Goal: Task Accomplishment & Management: Manage account settings

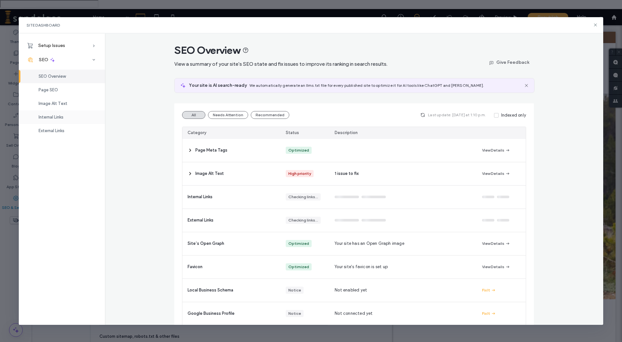
click at [47, 115] on span "Internal Links" at bounding box center [51, 117] width 25 height 5
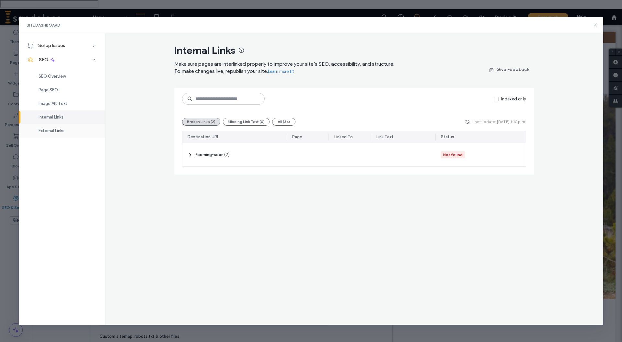
click at [48, 133] on span "External Links" at bounding box center [52, 130] width 26 height 5
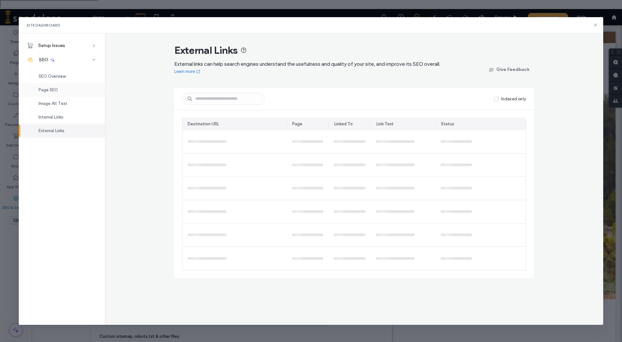
click at [59, 89] on div "Page SEO" at bounding box center [62, 90] width 86 height 14
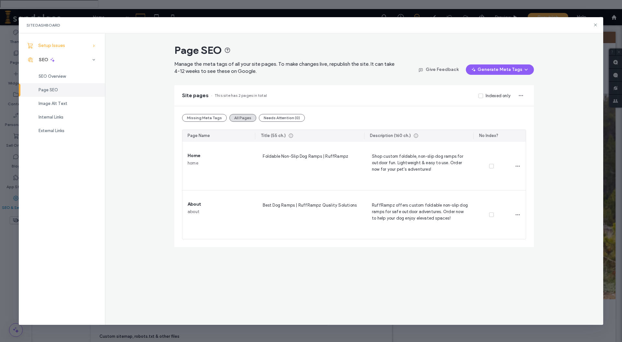
click at [63, 47] on span "Setup Issues" at bounding box center [51, 46] width 27 height 6
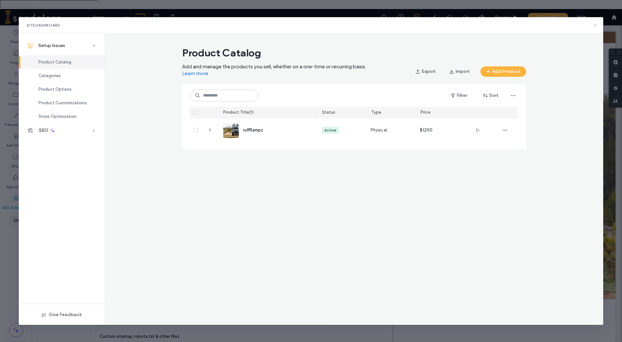
click at [598, 26] on icon at bounding box center [595, 24] width 5 height 5
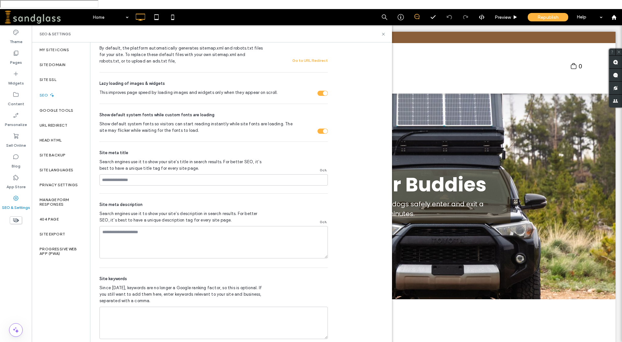
scroll to position [199, 0]
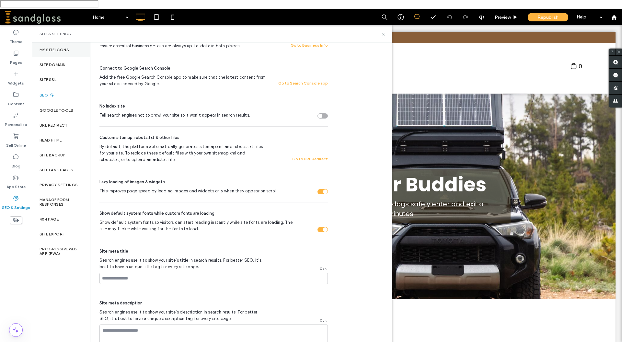
click at [71, 46] on div "My Site Icons" at bounding box center [61, 49] width 58 height 15
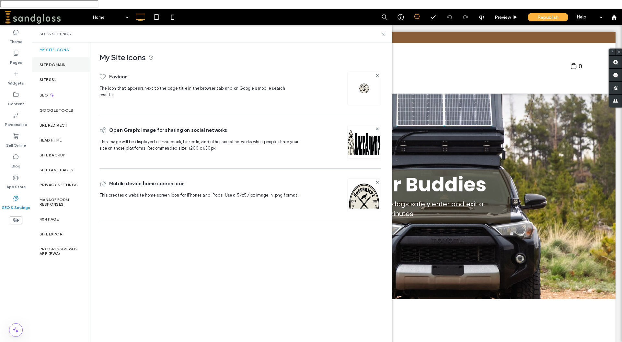
click at [60, 63] on label "Site Domain" at bounding box center [53, 65] width 26 height 5
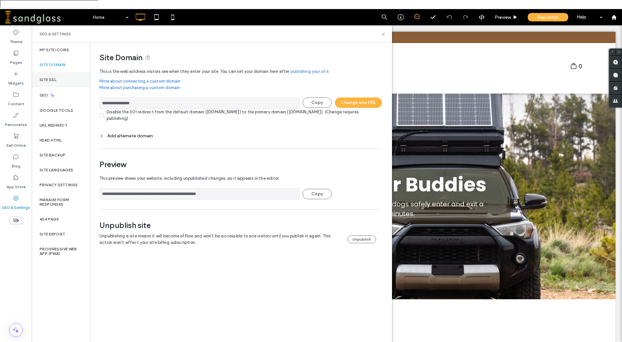
click at [50, 74] on div "Site SSL" at bounding box center [61, 79] width 58 height 15
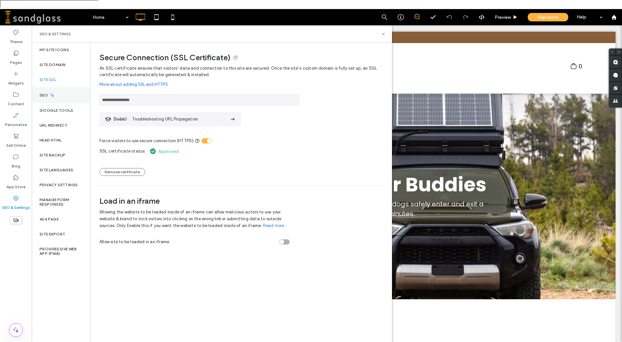
click at [49, 87] on div "SEO" at bounding box center [61, 95] width 58 height 16
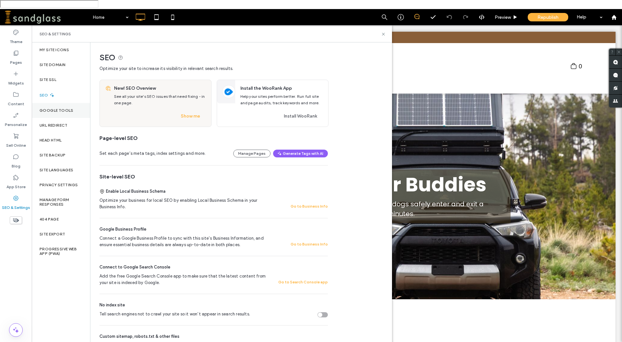
click at [50, 108] on label "Google Tools" at bounding box center [57, 110] width 34 height 5
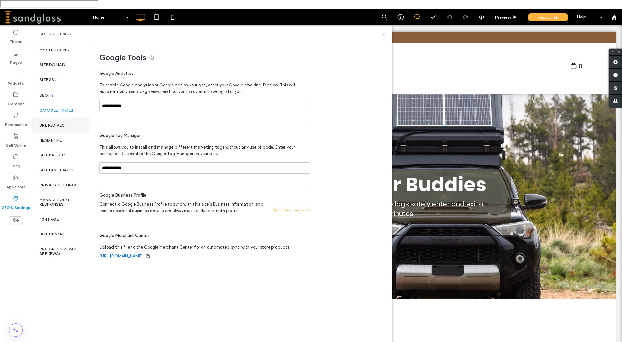
click at [51, 118] on div "URL Redirect" at bounding box center [61, 125] width 58 height 15
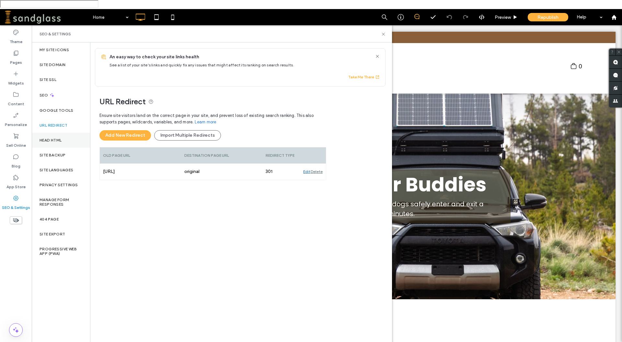
click at [53, 134] on div "Head HTML" at bounding box center [61, 140] width 58 height 15
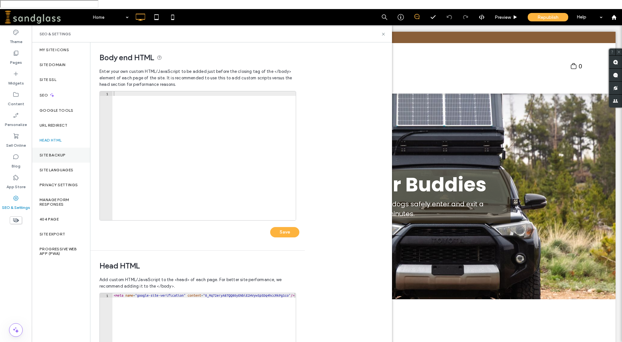
click at [51, 153] on label "Site Backup" at bounding box center [53, 155] width 26 height 5
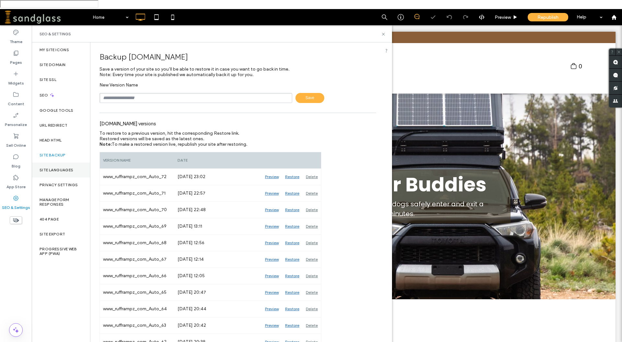
click at [50, 163] on div "Site Languages" at bounding box center [61, 170] width 58 height 15
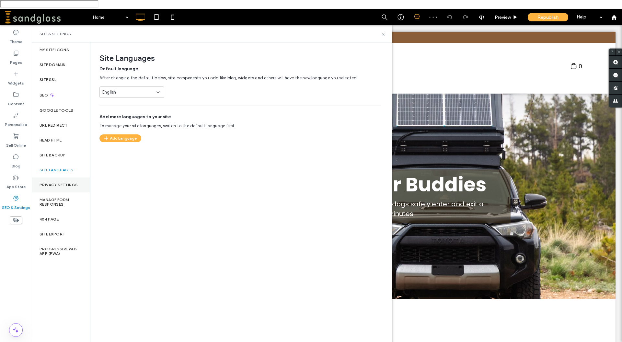
click at [50, 179] on div "Privacy Settings" at bounding box center [61, 184] width 58 height 15
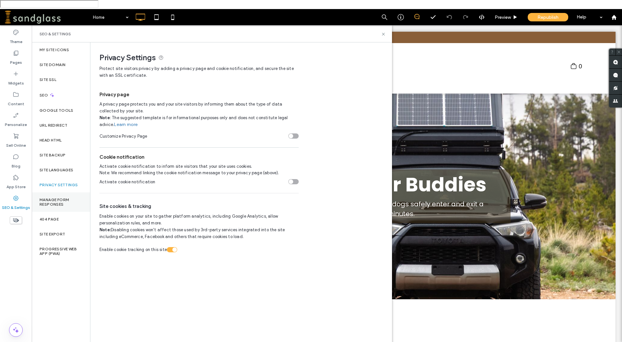
click at [47, 192] on div "Manage Form Responses" at bounding box center [61, 201] width 58 height 19
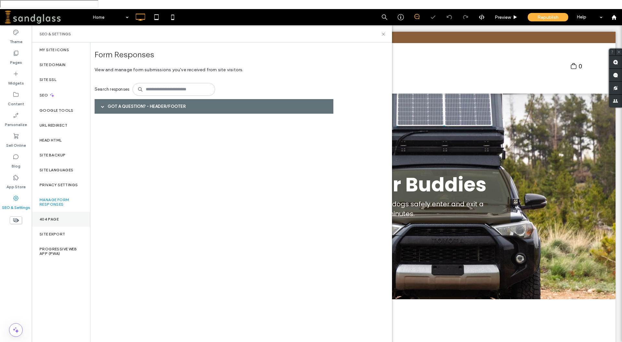
click at [45, 217] on label "404 Page" at bounding box center [49, 219] width 19 height 5
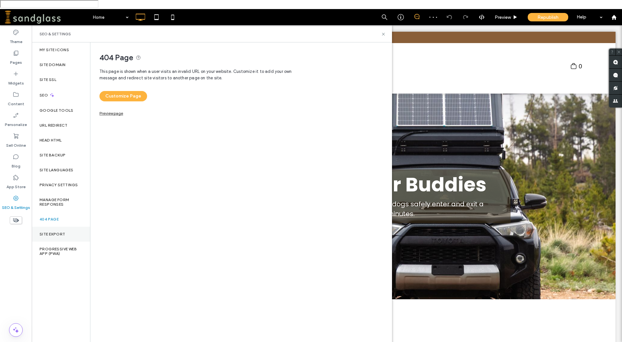
click at [49, 232] on label "Site Export" at bounding box center [53, 234] width 26 height 5
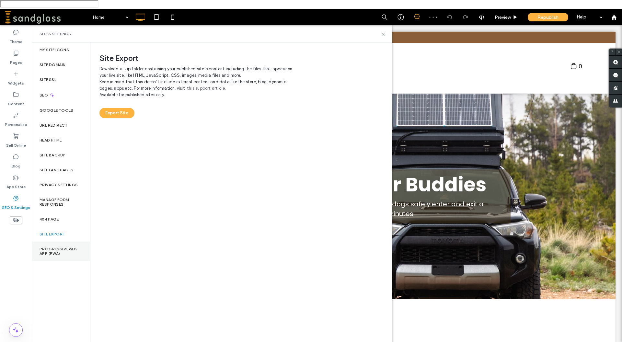
click at [50, 247] on label "Progressive Web App (PWA)" at bounding box center [61, 251] width 43 height 9
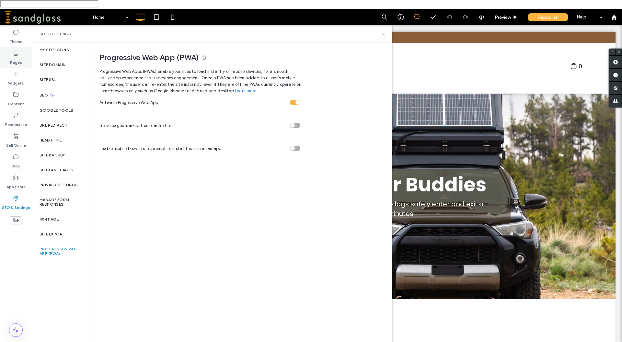
click at [12, 56] on label "Pages" at bounding box center [16, 60] width 12 height 9
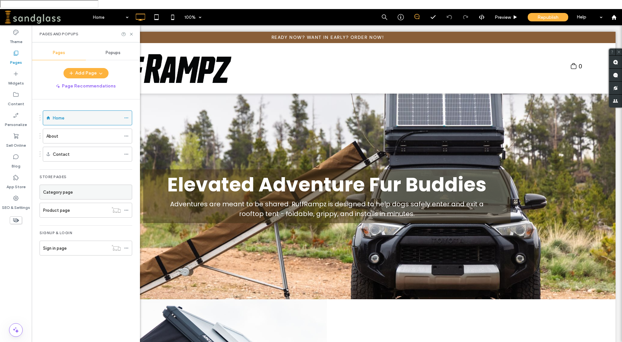
click at [124, 116] on icon at bounding box center [126, 118] width 5 height 5
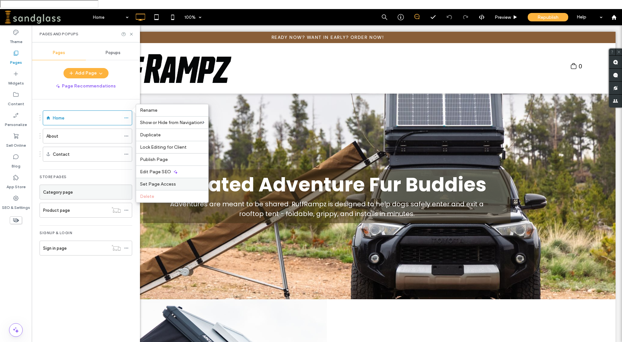
click at [165, 185] on span "Set Page Access" at bounding box center [158, 184] width 36 height 6
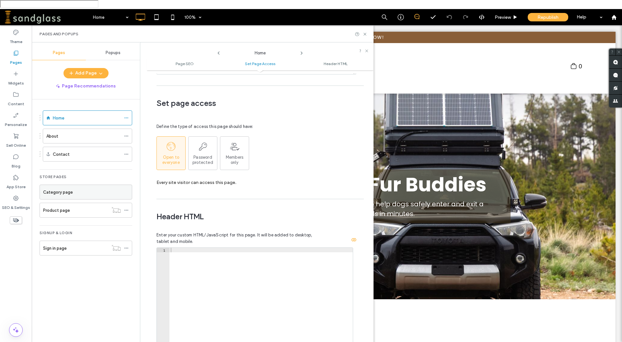
scroll to position [440, 0]
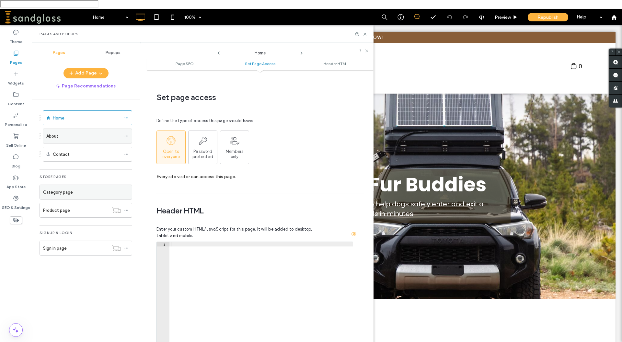
click at [126, 134] on icon at bounding box center [126, 136] width 5 height 5
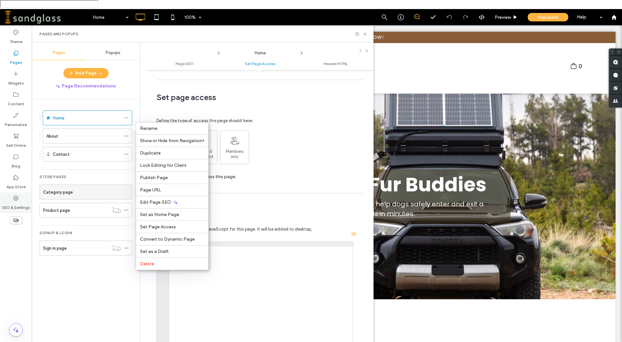
click at [15, 192] on div "SEO & Settings" at bounding box center [16, 202] width 32 height 21
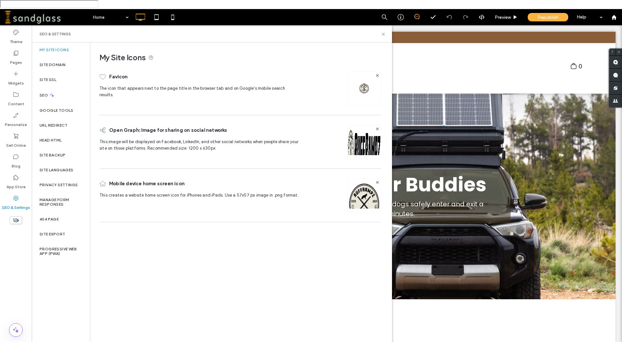
click at [15, 201] on label "SEO & Settings" at bounding box center [16, 205] width 28 height 9
click at [52, 93] on use at bounding box center [52, 95] width 4 height 4
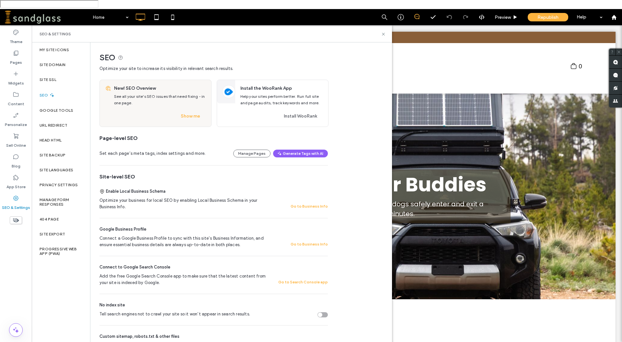
scroll to position [98, 0]
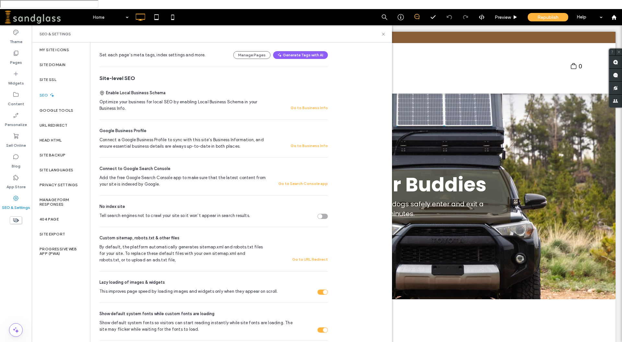
click at [326, 214] on div "Tell search engines not to crawl your site so it won’t appear in search results." at bounding box center [322, 216] width 10 height 5
click at [319, 214] on div "Tell search engines not to crawl your site so it won’t appear in search results." at bounding box center [322, 216] width 10 height 5
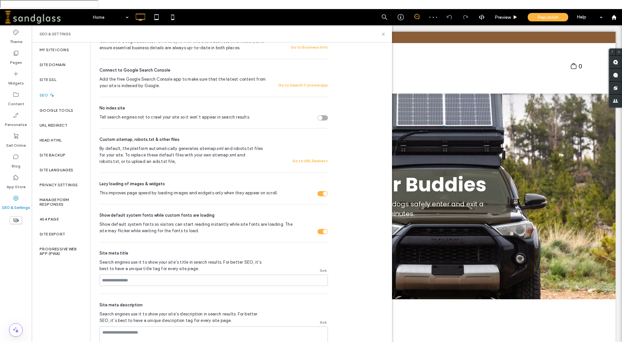
scroll to position [297, 0]
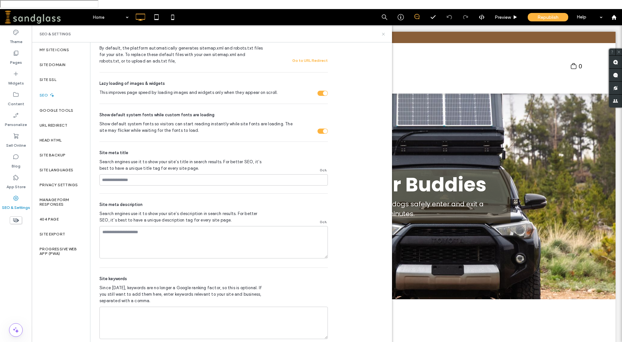
click at [384, 33] on use at bounding box center [383, 34] width 3 height 3
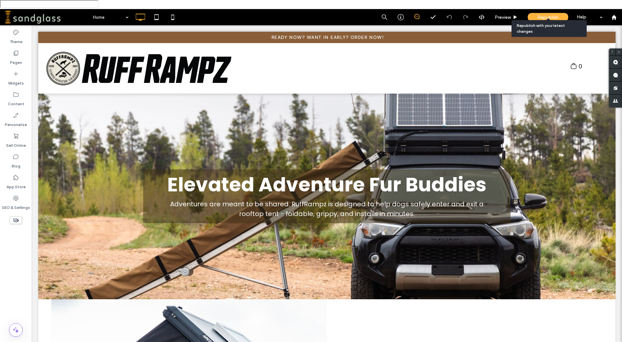
click at [546, 15] on span "Republish" at bounding box center [547, 18] width 21 height 6
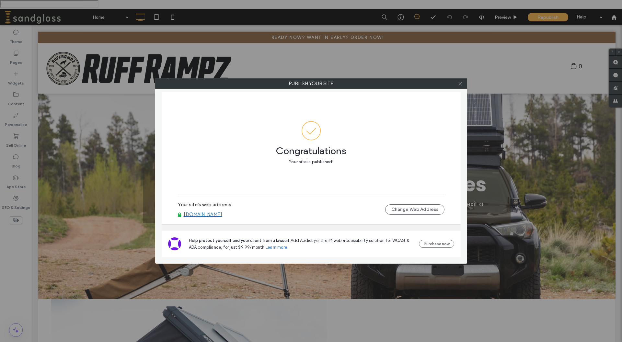
click at [462, 85] on icon at bounding box center [460, 83] width 5 height 5
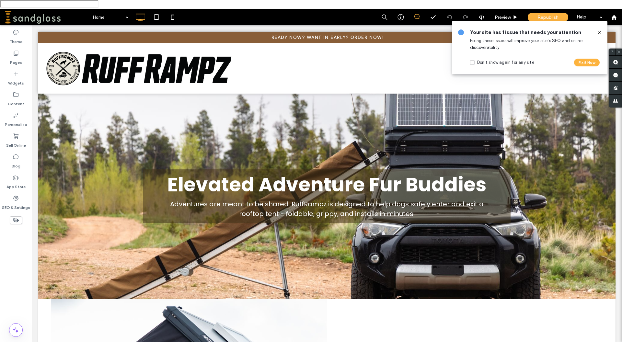
click at [599, 32] on icon at bounding box center [599, 32] width 5 height 5
